Goal: Find specific page/section: Find specific page/section

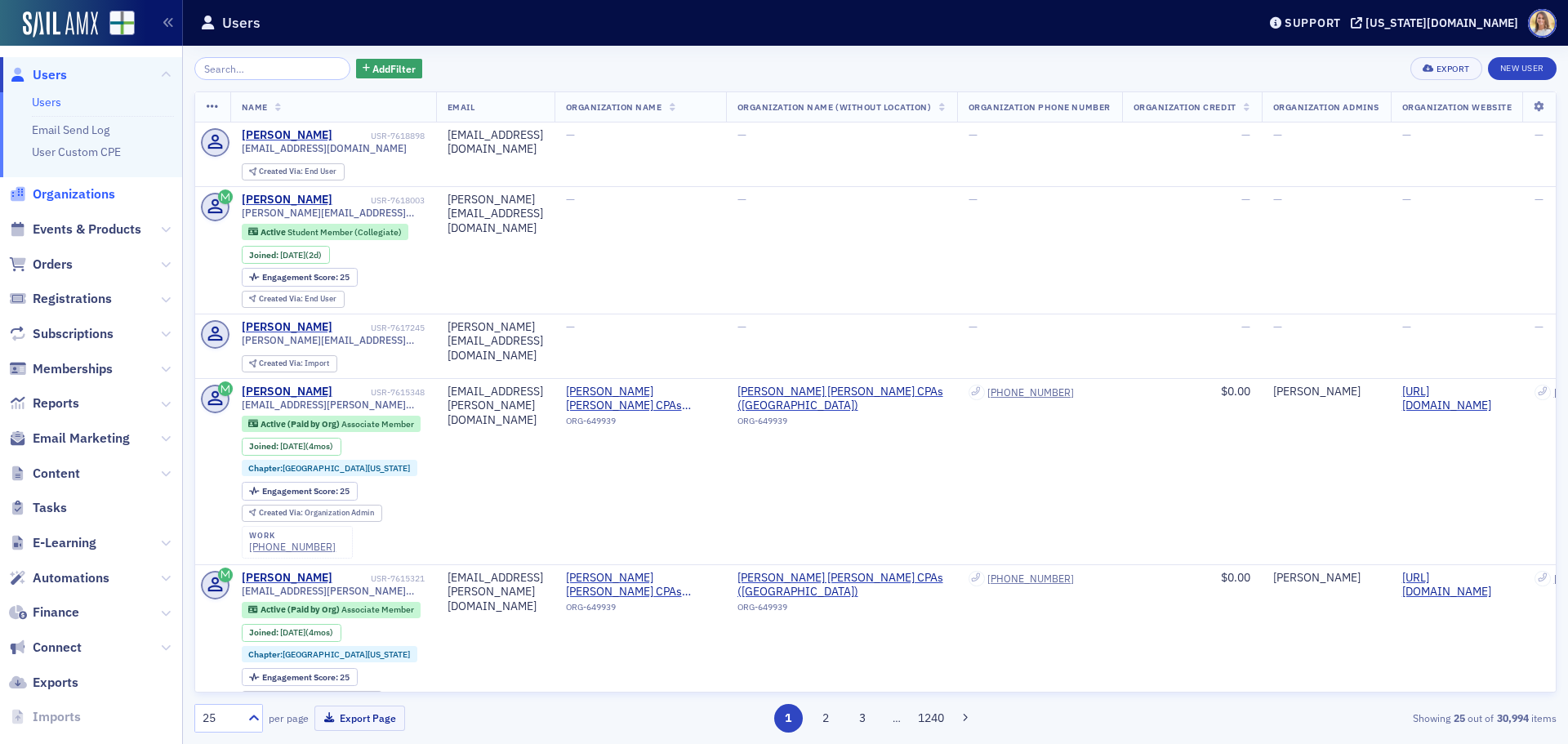
click at [106, 189] on span "Organizations" at bounding box center [74, 194] width 82 height 18
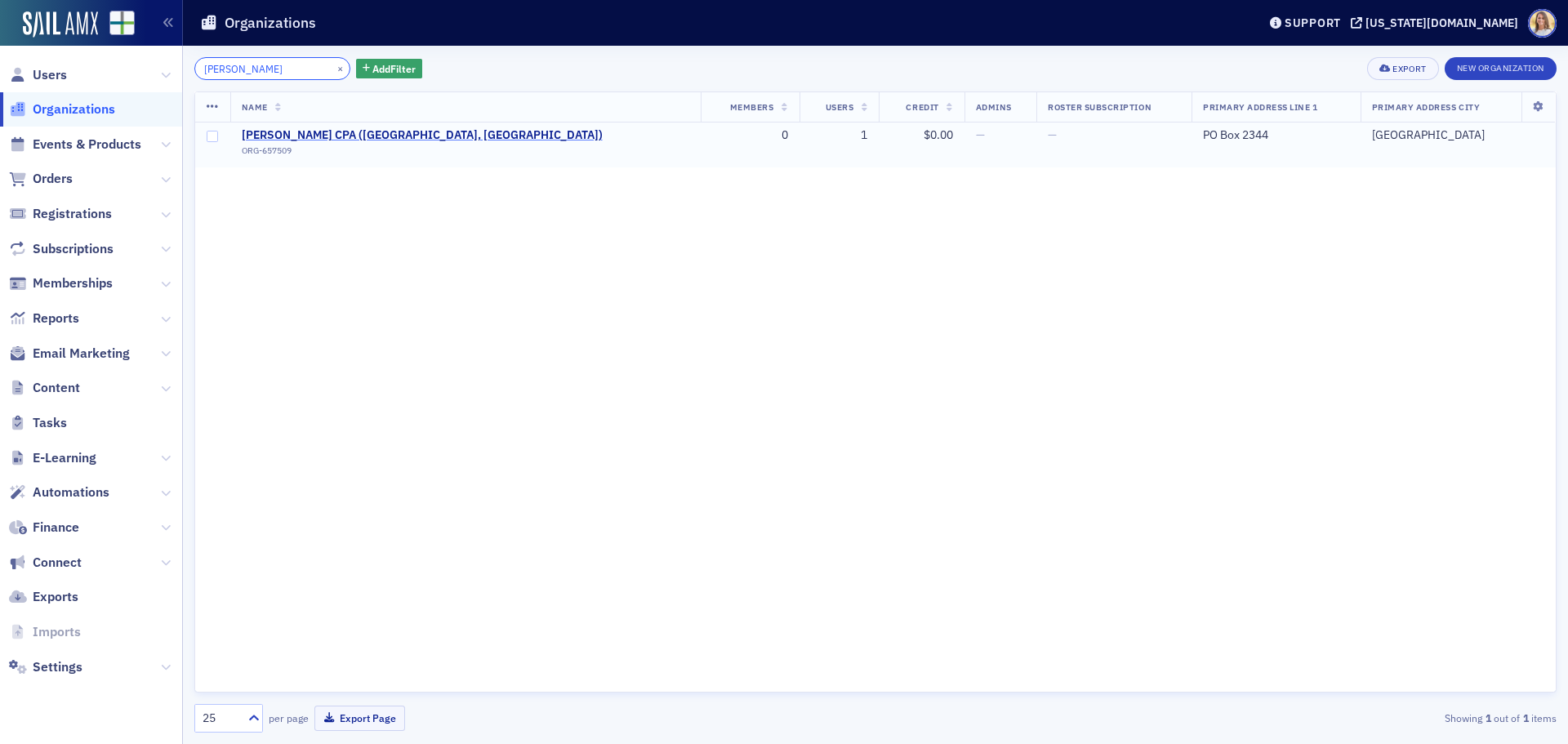
type input "swider"
click at [298, 131] on span "Swider CPA (Oxford, MS)" at bounding box center [422, 135] width 361 height 15
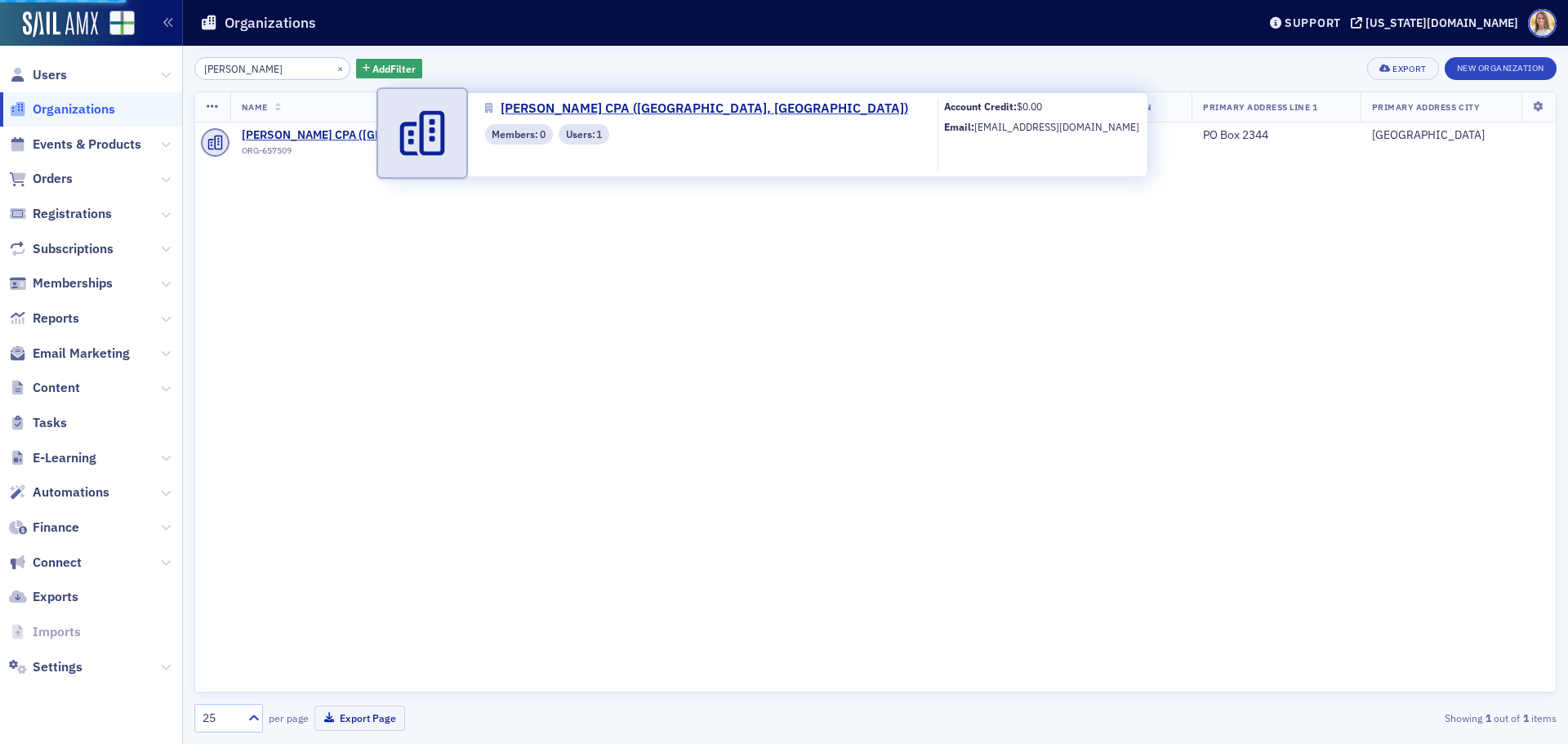
select select "US"
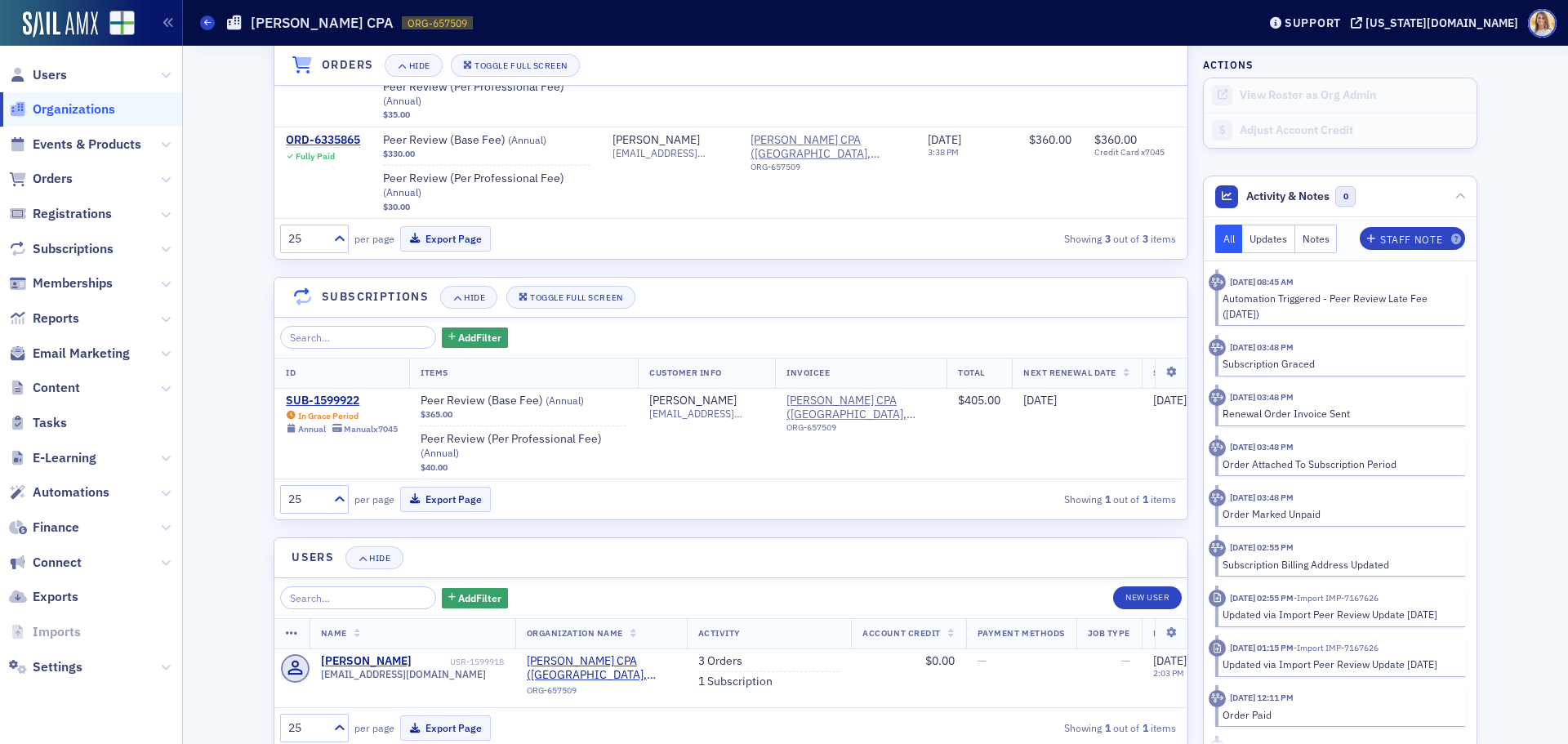
scroll to position [1387, 0]
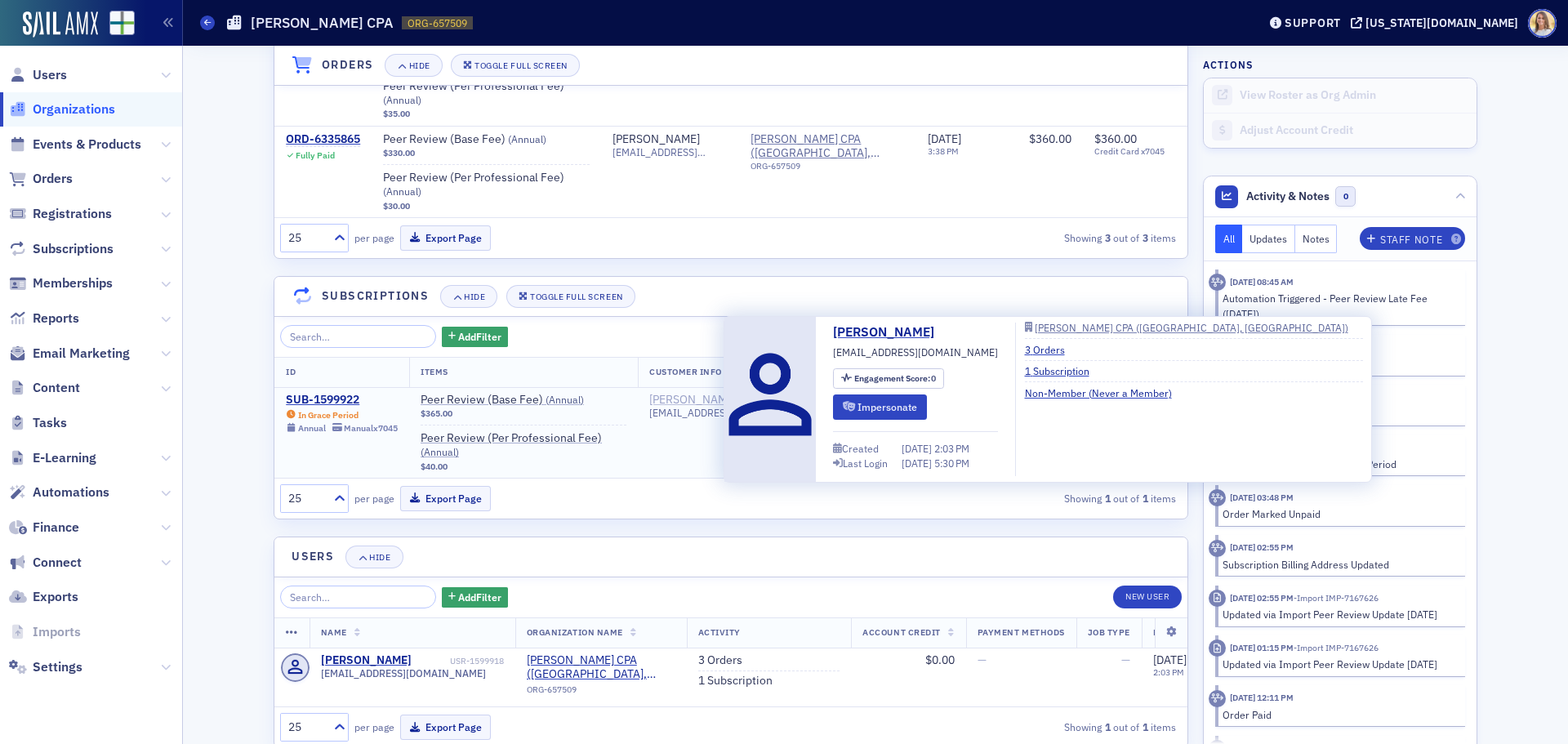
click at [658, 396] on div "Rhonda Swider" at bounding box center [693, 399] width 87 height 15
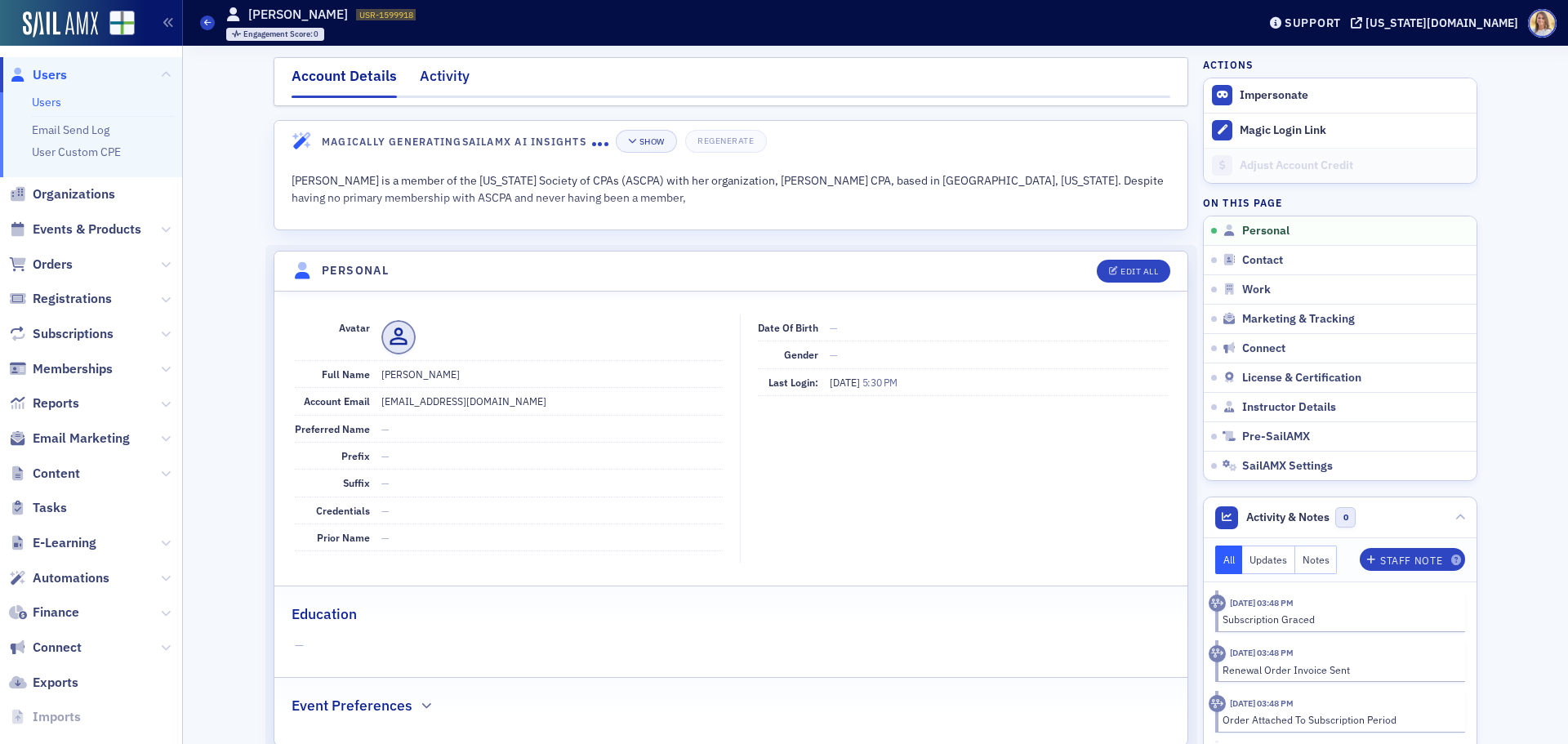
click at [430, 79] on div "Activity" at bounding box center [445, 80] width 50 height 30
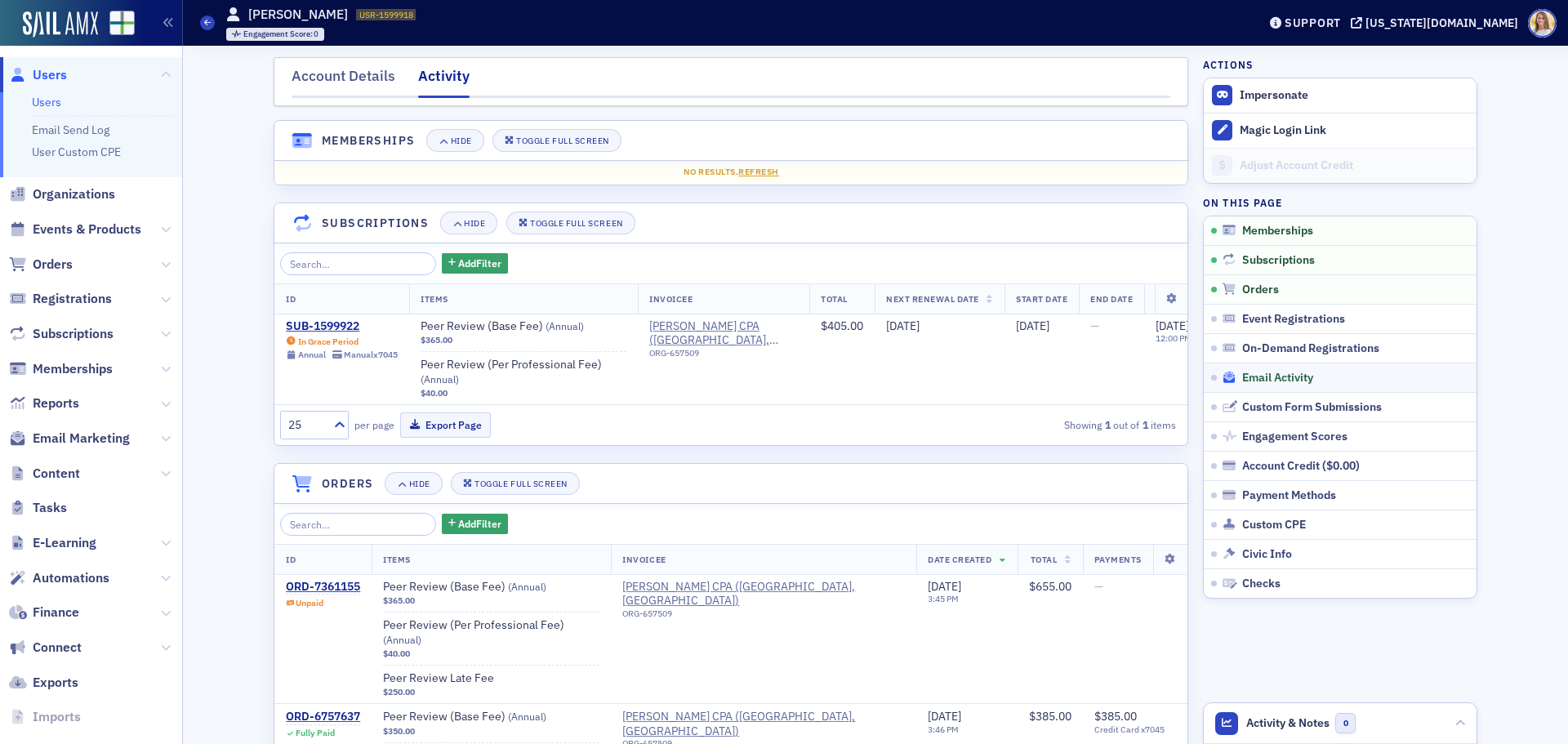
click at [1261, 370] on span "Email Activity" at bounding box center [1277, 377] width 71 height 15
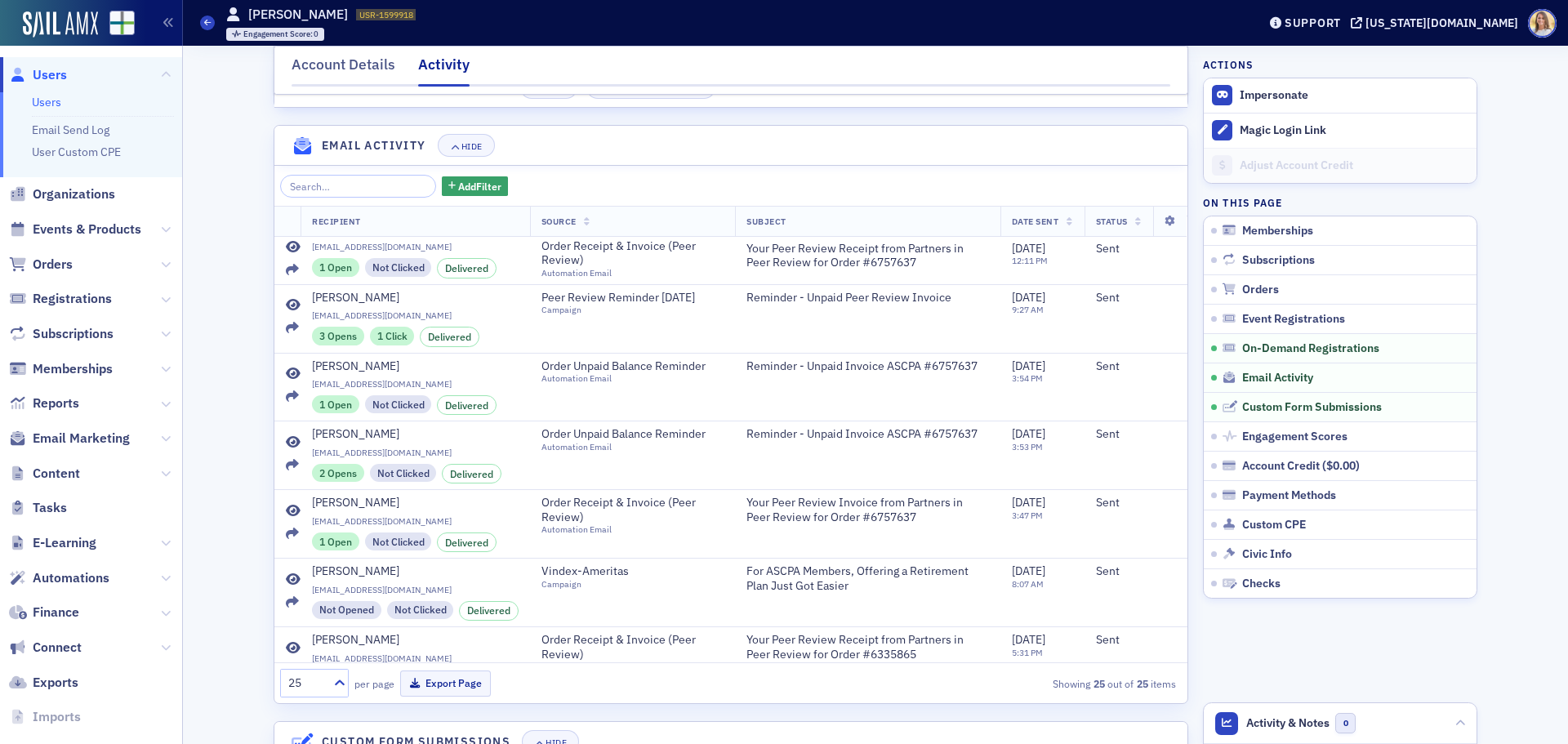
scroll to position [568, 0]
click at [92, 193] on span "Organizations" at bounding box center [74, 194] width 82 height 18
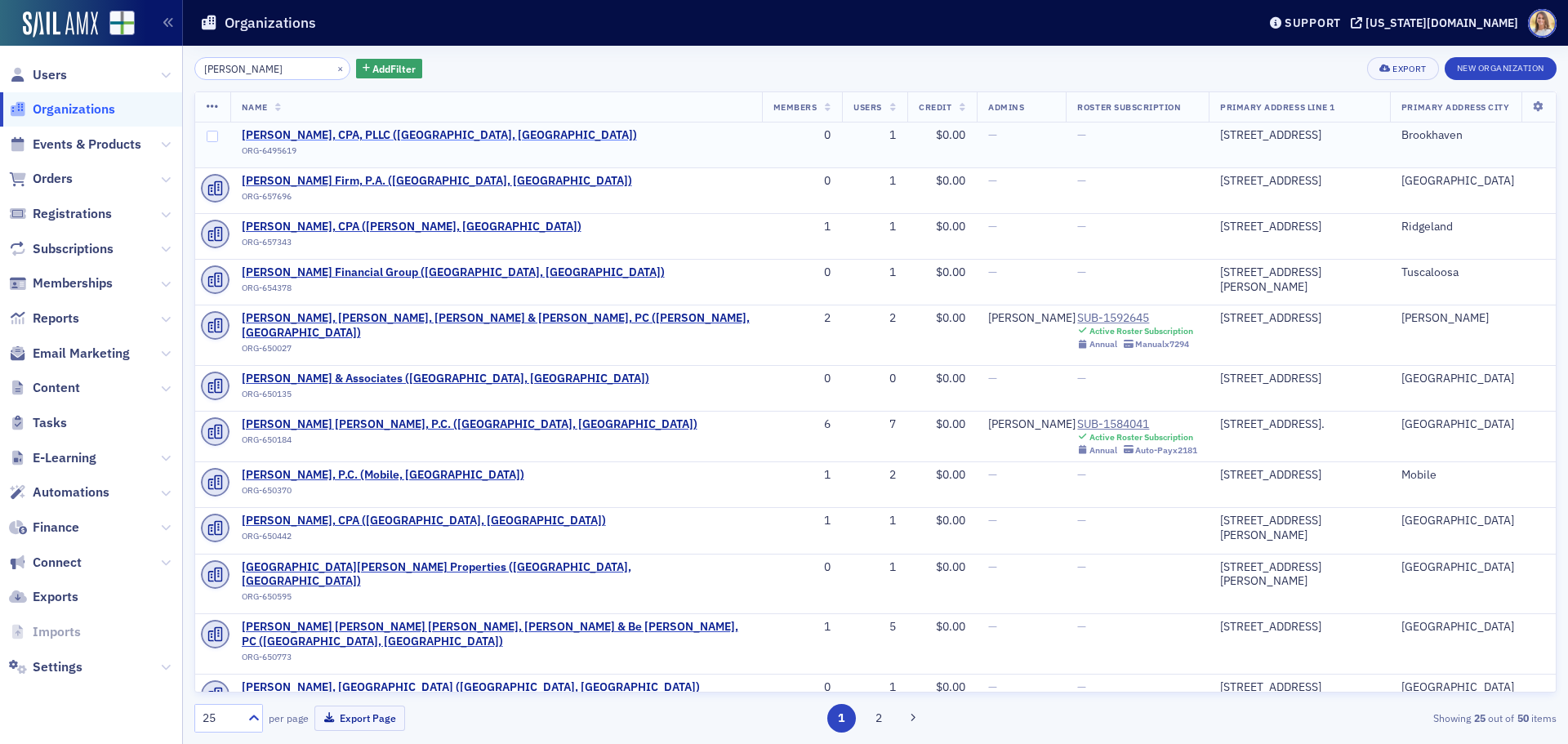
type input "richard baker"
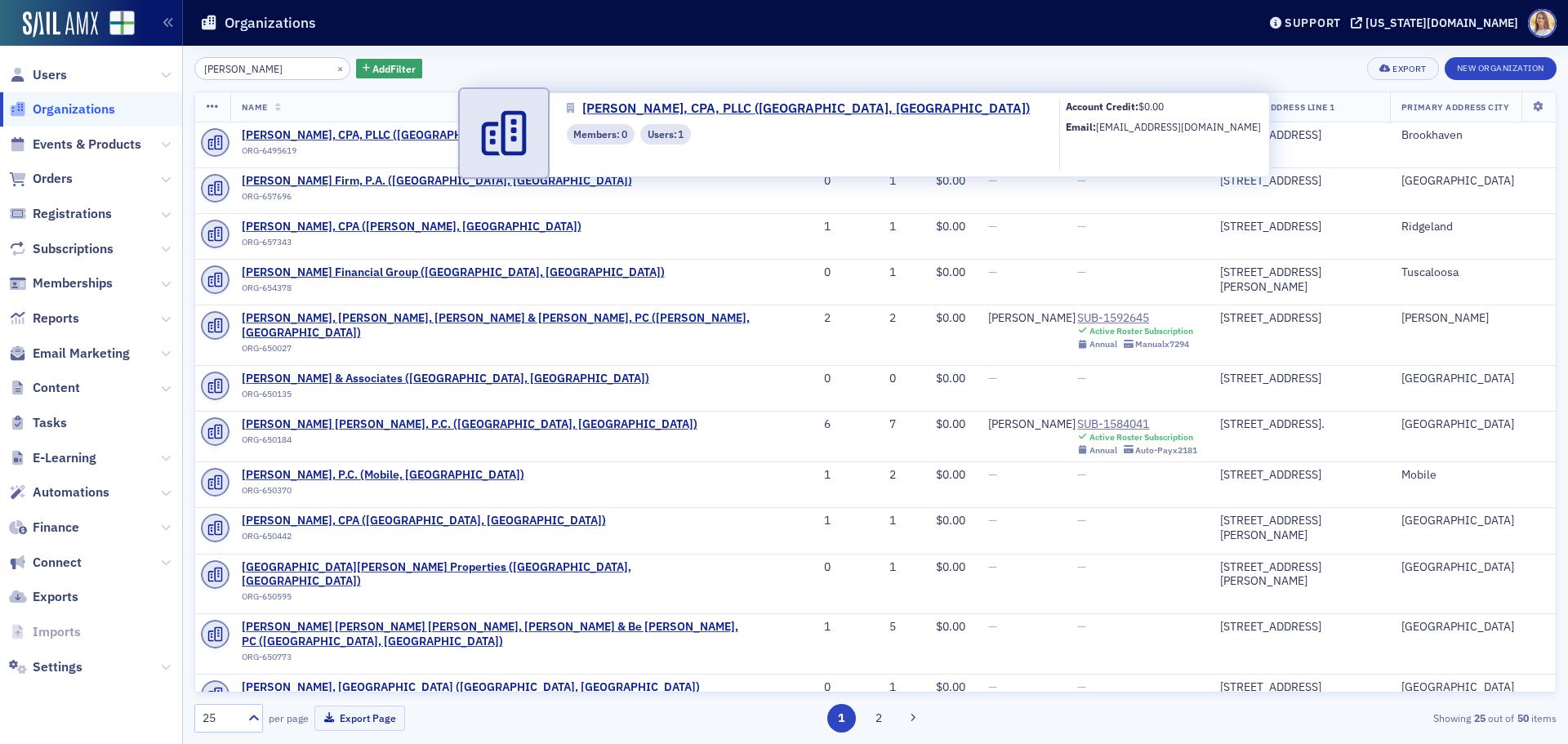
drag, startPoint x: 431, startPoint y: 134, endPoint x: 462, endPoint y: 147, distance: 33.6
click at [431, 135] on span "Richard Baker, CPA, PLLC (Brookhaven, MS)" at bounding box center [439, 135] width 395 height 15
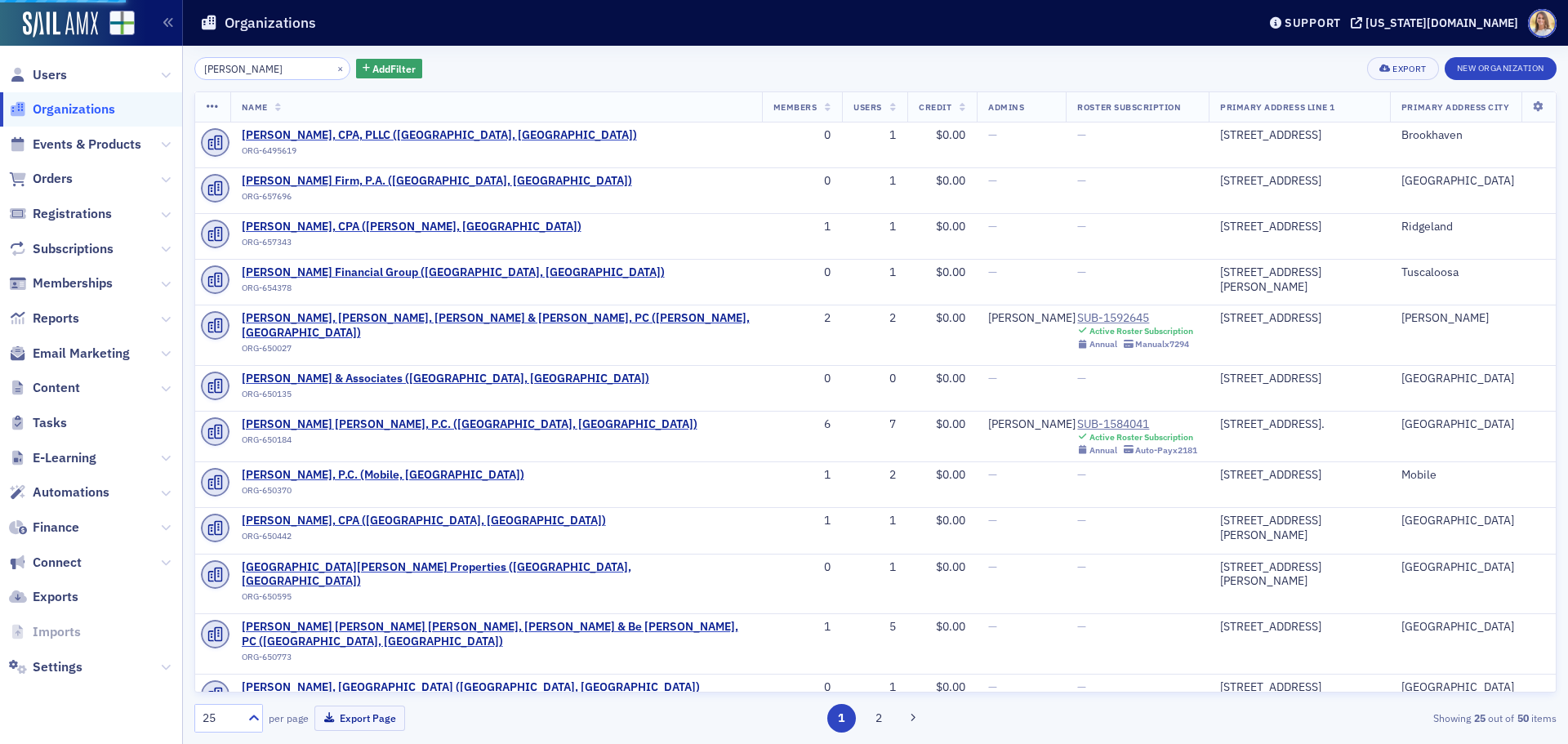
select select "US"
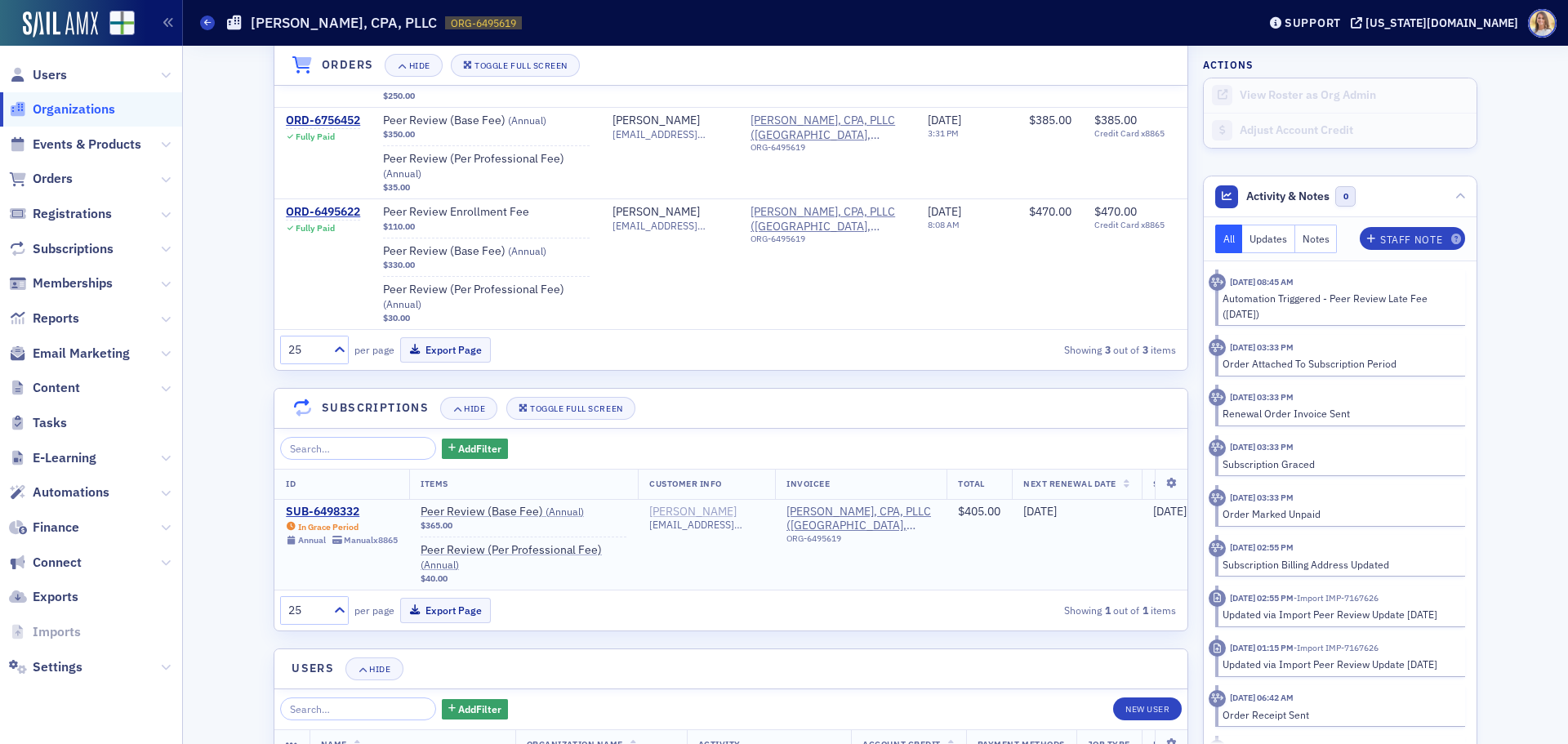
scroll to position [1224, 0]
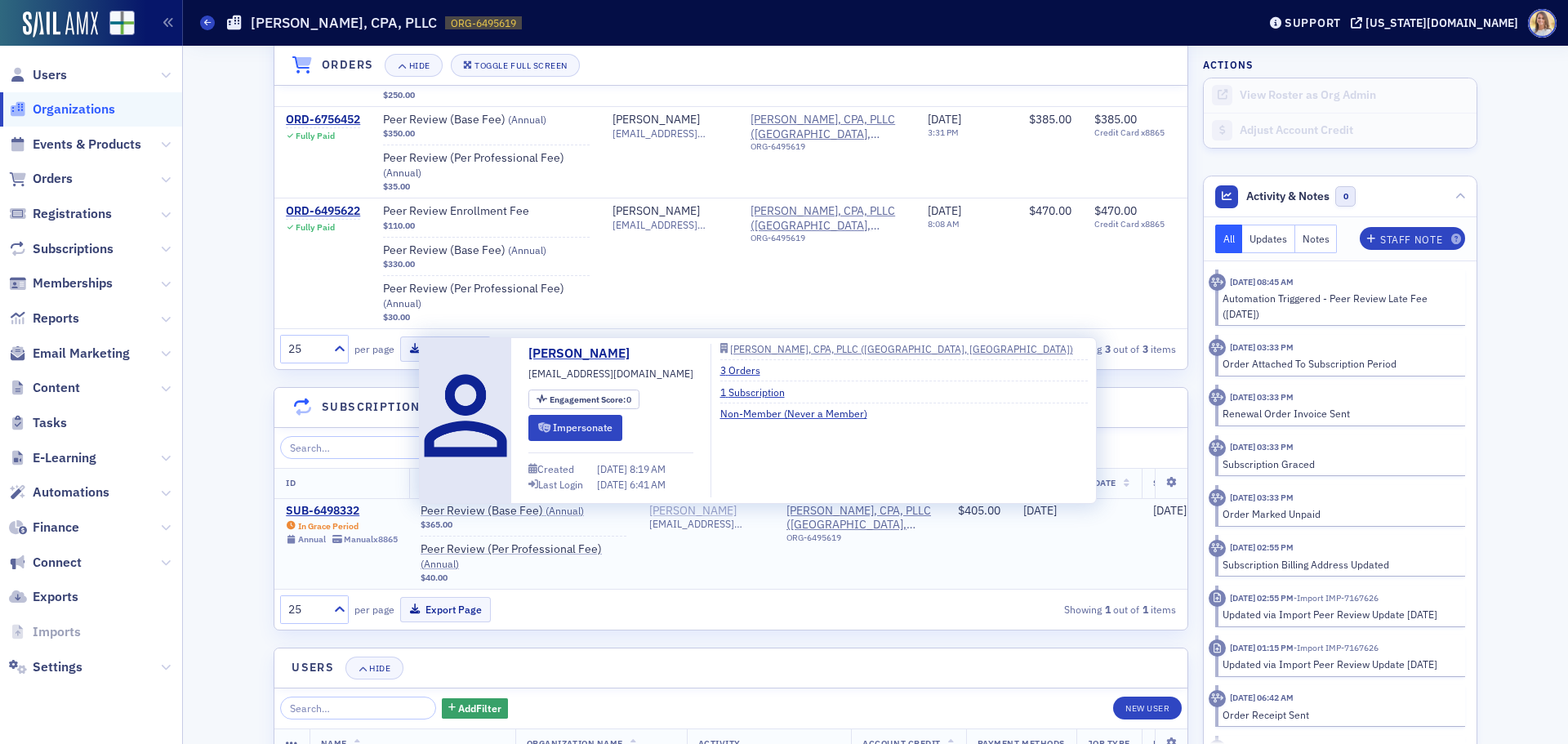
click at [673, 507] on div "[PERSON_NAME]" at bounding box center [693, 511] width 87 height 15
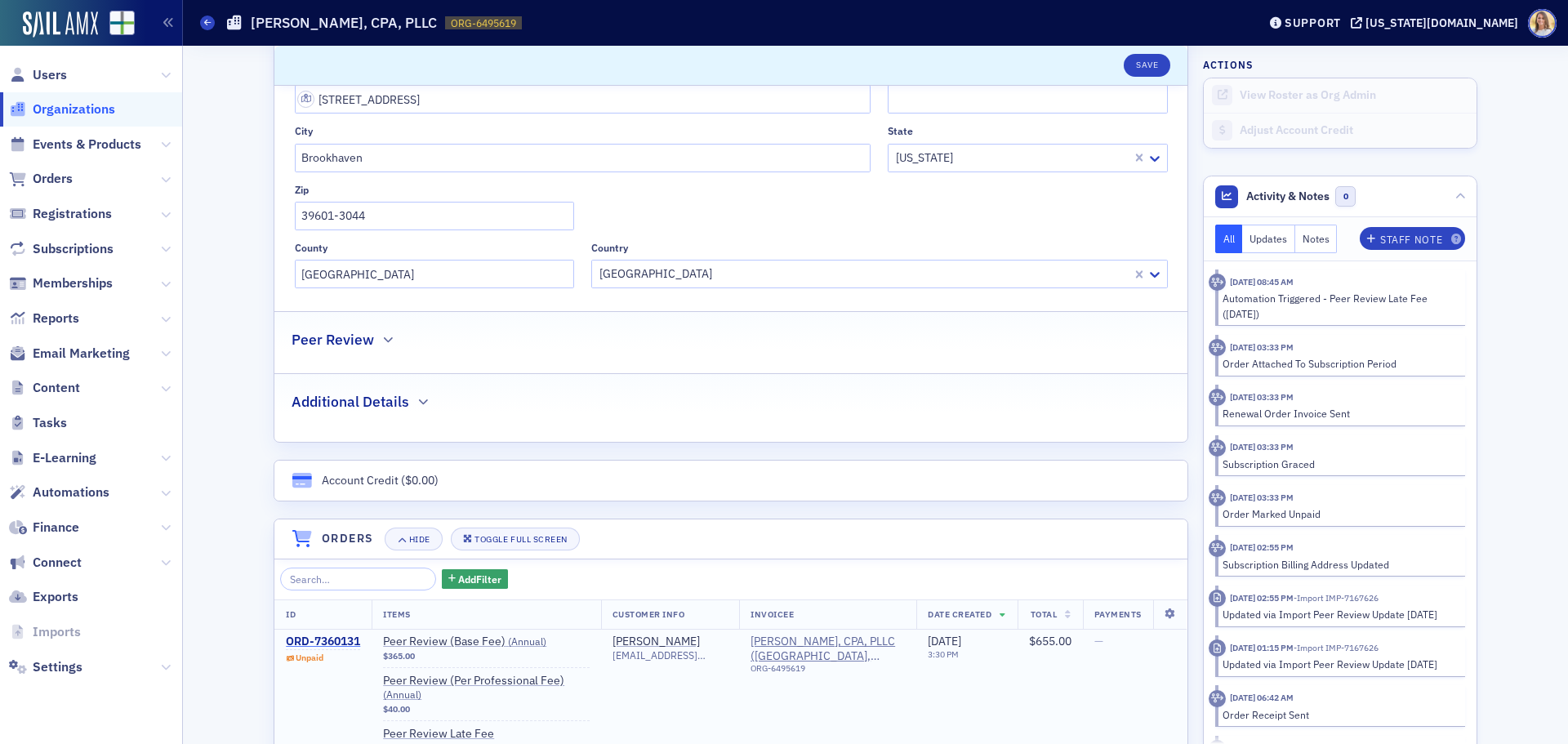
scroll to position [571, 0]
click at [334, 641] on div "ORD-7360131" at bounding box center [322, 642] width 75 height 15
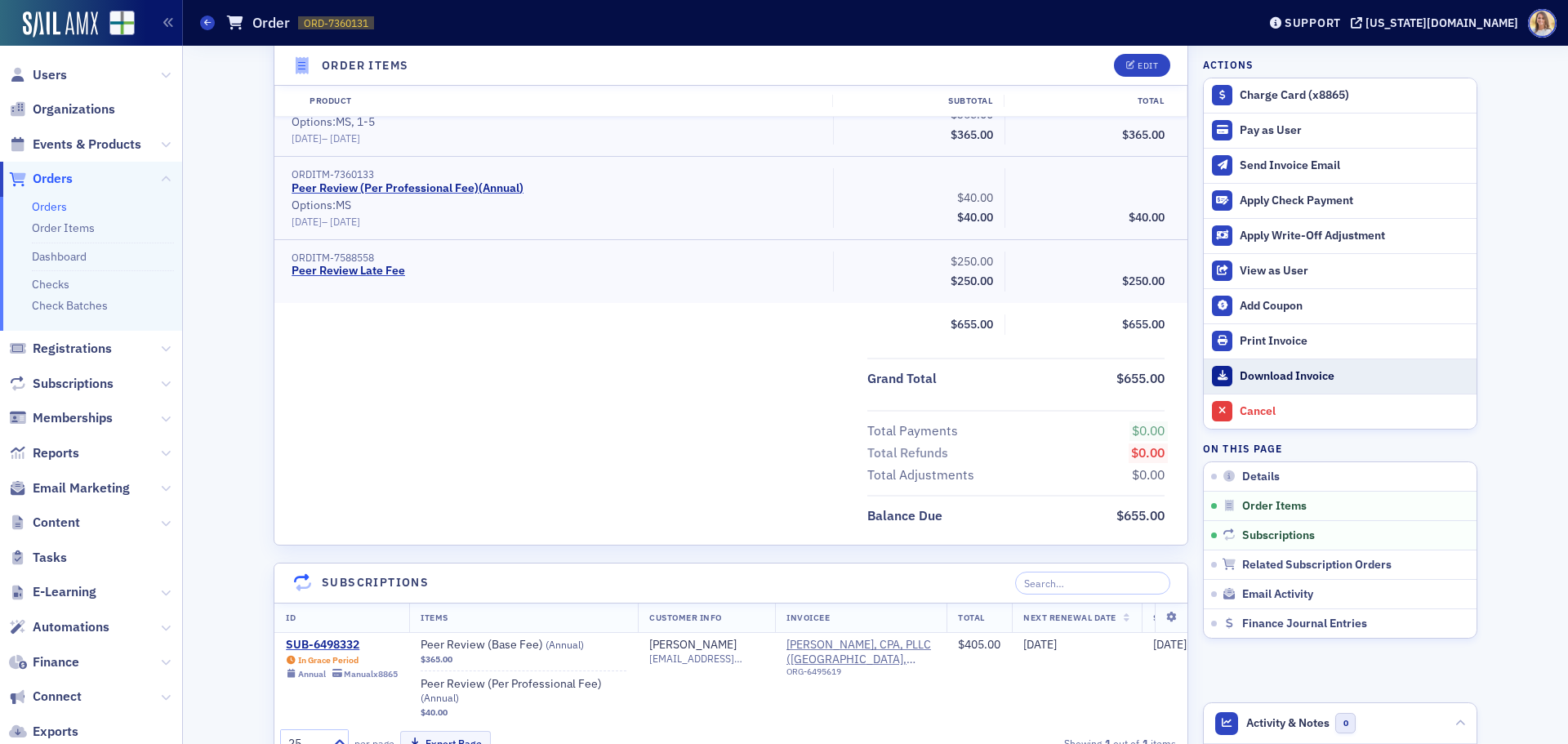
click at [1259, 378] on div "Download Invoice" at bounding box center [1354, 375] width 229 height 15
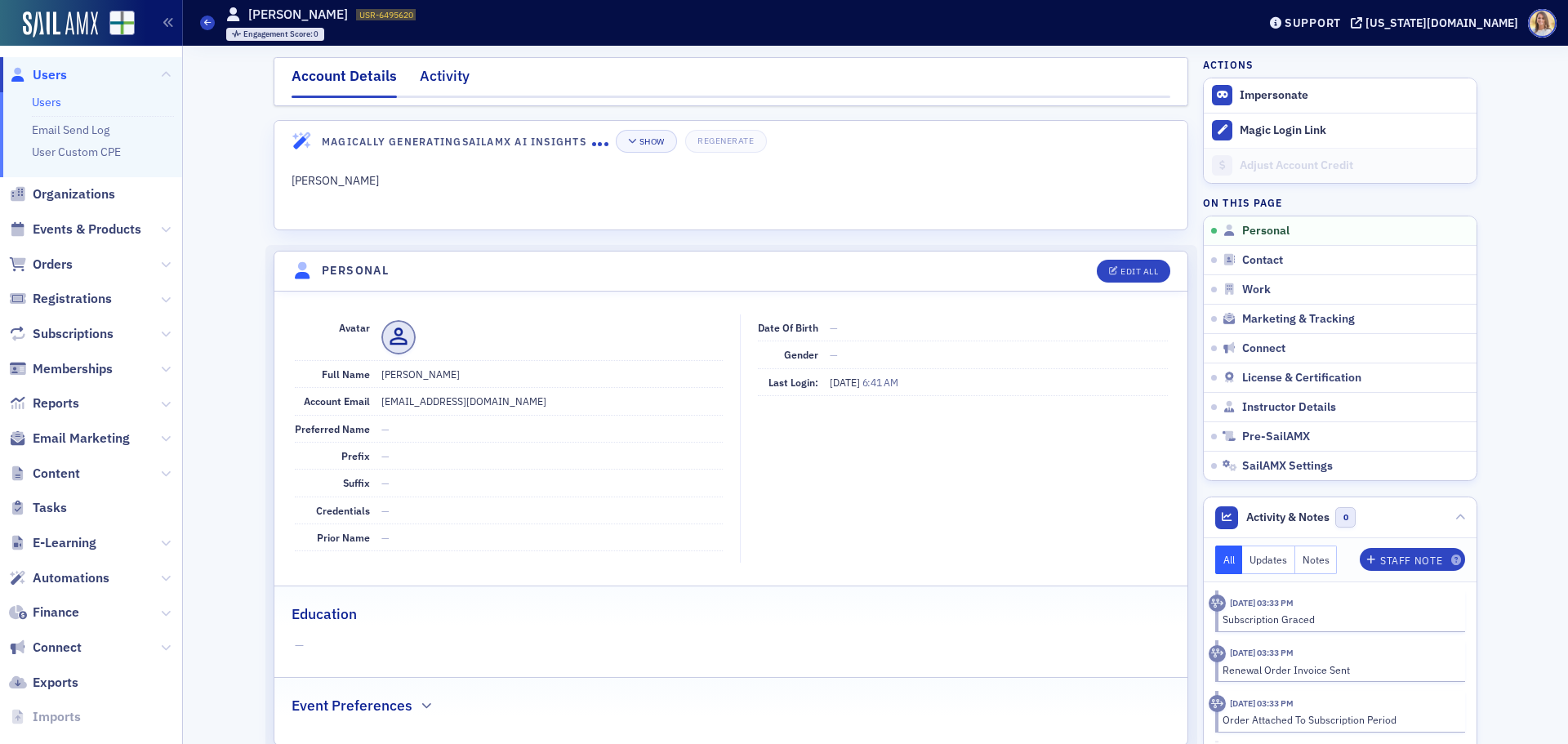
click at [454, 77] on div "Activity" at bounding box center [445, 80] width 50 height 30
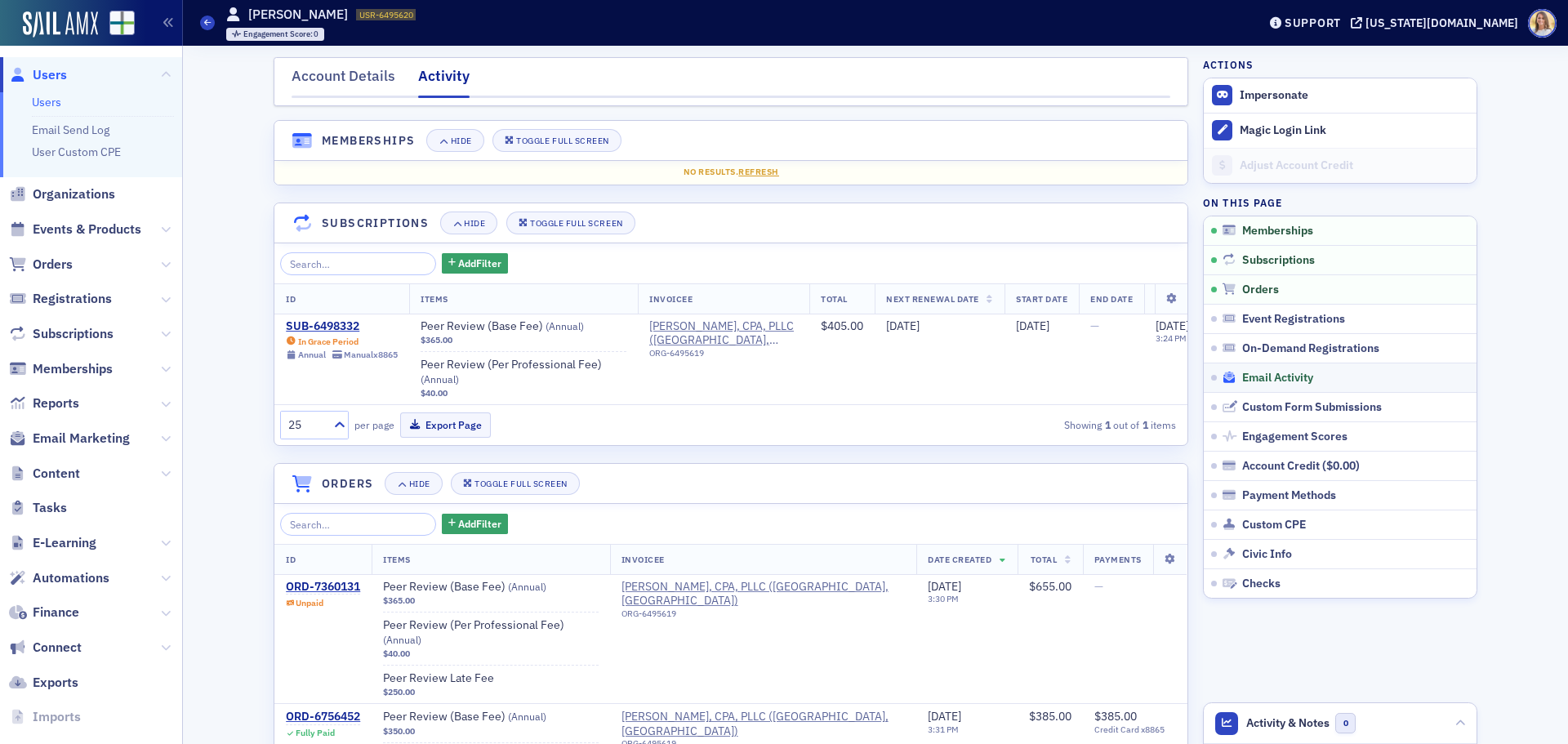
click at [1284, 381] on span "Email Activity" at bounding box center [1277, 377] width 71 height 15
click at [343, 84] on div "Account Details" at bounding box center [343, 80] width 104 height 30
